Goal: Information Seeking & Learning: Find contact information

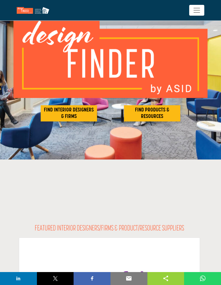
scroll to position [42, 0]
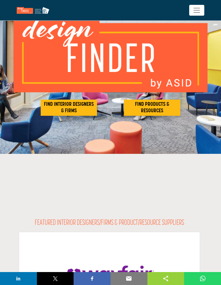
click at [60, 108] on h2 "FIND INTERIOR DESIGNERS & FIRMS" at bounding box center [68, 107] width 53 height 13
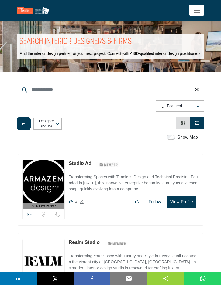
click at [197, 10] on span "Toggle navigation" at bounding box center [197, 10] width 8 height 8
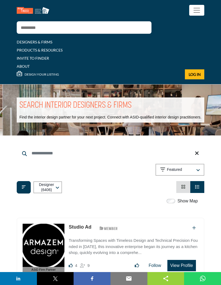
click at [200, 12] on span "Toggle navigation" at bounding box center [197, 10] width 8 height 8
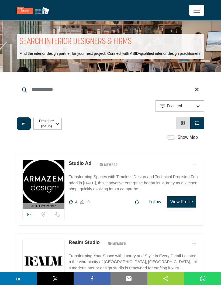
scroll to position [8, 0]
click at [193, 109] on div "Featured" at bounding box center [177, 106] width 34 height 6
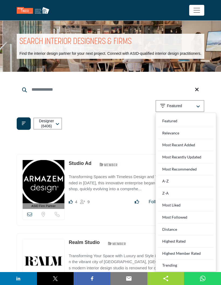
click at [197, 109] on icon "button" at bounding box center [198, 106] width 4 height 4
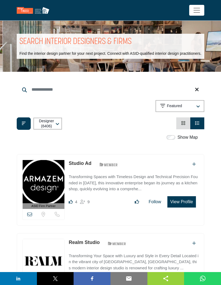
click at [197, 11] on span "Toggle navigation" at bounding box center [197, 10] width 8 height 8
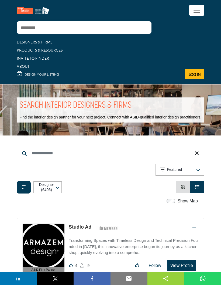
click at [199, 11] on span "Toggle navigation" at bounding box center [197, 10] width 8 height 8
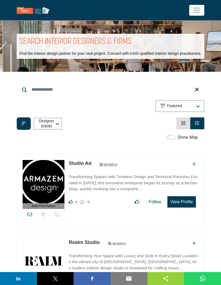
click at [199, 109] on icon "button" at bounding box center [198, 106] width 4 height 4
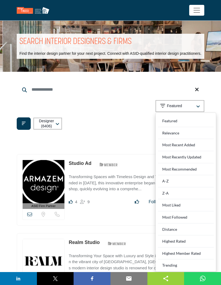
click at [180, 234] on div "Distance" at bounding box center [186, 229] width 56 height 12
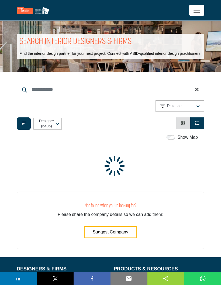
click at [20, 128] on button "Filter categories" at bounding box center [24, 123] width 14 height 12
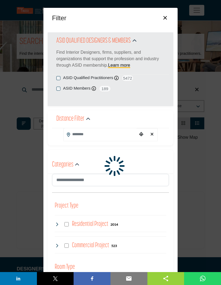
click at [78, 133] on input "Search Location" at bounding box center [101, 134] width 74 height 12
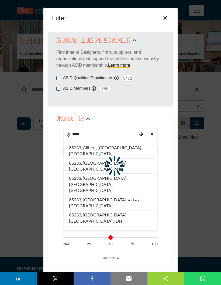
click at [83, 146] on li "85233, Gilbert, [GEOGRAPHIC_DATA], [GEOGRAPHIC_DATA]" at bounding box center [110, 150] width 89 height 15
type input "**********"
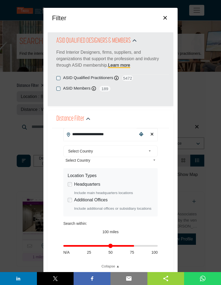
type input "**"
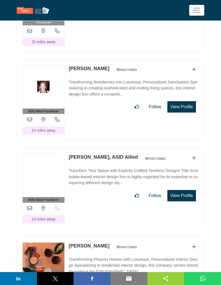
scroll to position [1222, 0]
